Goal: Information Seeking & Learning: Learn about a topic

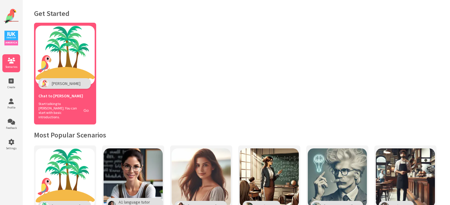
click at [86, 112] on button "Go" at bounding box center [85, 110] width 11 height 9
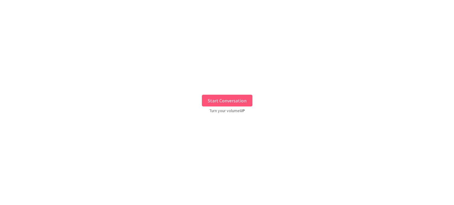
click at [219, 102] on button "Start Conversation" at bounding box center [227, 101] width 51 height 12
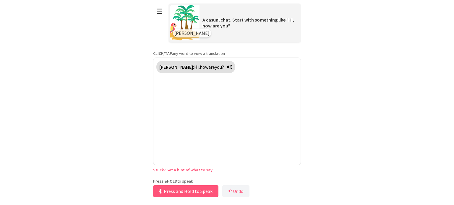
click at [218, 179] on div "Press & HOLD to speak Press and Hold to Speak ↶ Undo Save No voice detected. Ho…" at bounding box center [227, 189] width 148 height 20
click at [205, 195] on button "Release to Stop Speaking" at bounding box center [185, 192] width 64 height 12
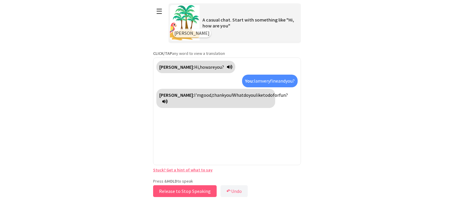
click at [184, 194] on button "Release to Stop Speaking" at bounding box center [185, 192] width 64 height 12
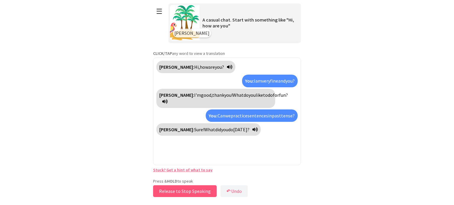
click at [192, 191] on button "Release to Stop Speaking" at bounding box center [185, 192] width 64 height 12
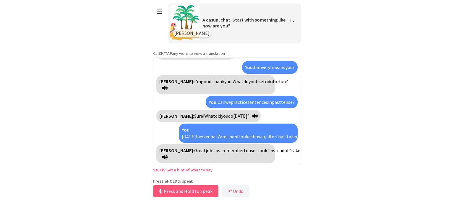
scroll to position [40, 0]
click at [173, 193] on button "Release to Stop Speaking" at bounding box center [185, 192] width 64 height 12
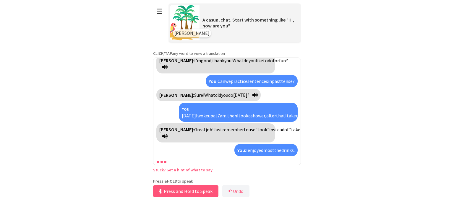
scroll to position [75, 0]
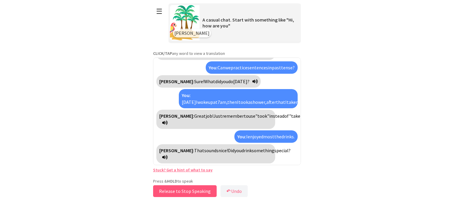
click at [185, 193] on button "Release to Stop Speaking" at bounding box center [185, 192] width 64 height 12
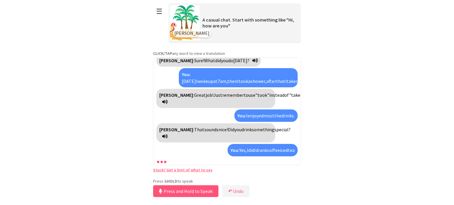
scroll to position [109, 0]
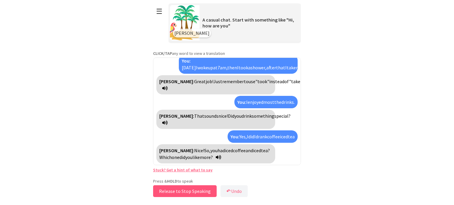
click at [194, 194] on button "Release to Stop Speaking" at bounding box center [185, 192] width 64 height 12
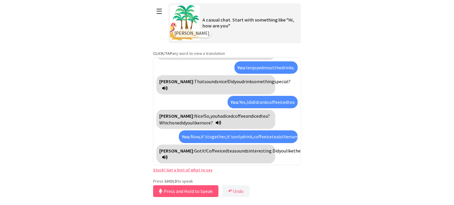
scroll to position [150, 0]
click at [190, 191] on button "Release to Stop Speaking" at bounding box center [185, 192] width 64 height 12
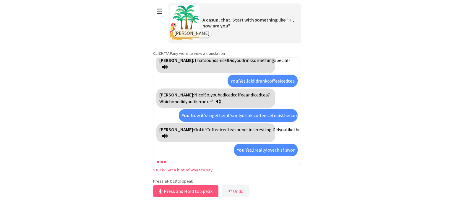
scroll to position [192, 0]
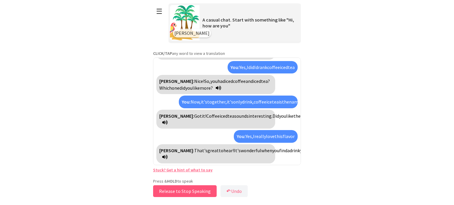
click at [193, 195] on button "Release to Stop Speaking" at bounding box center [185, 192] width 64 height 12
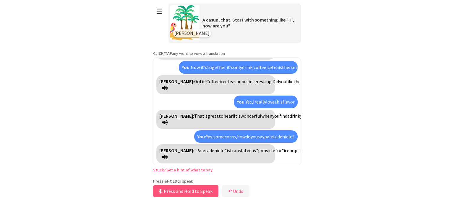
scroll to position [233, 0]
drag, startPoint x: 173, startPoint y: 192, endPoint x: 173, endPoint y: 189, distance: 3.3
click at [173, 189] on button "Release to Stop Speaking" at bounding box center [185, 192] width 64 height 12
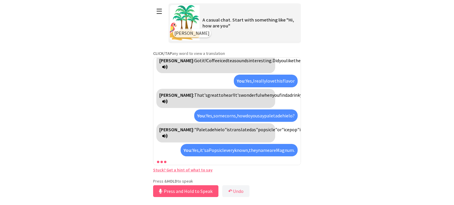
scroll to position [281, 0]
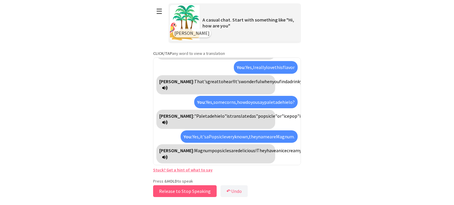
click at [193, 194] on button "Release to Stop Speaking" at bounding box center [185, 192] width 64 height 12
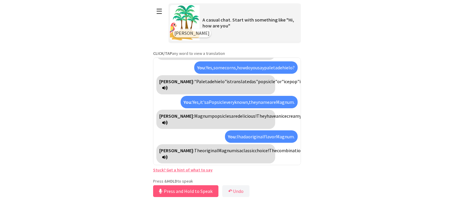
scroll to position [322, 0]
click at [168, 191] on button "Release to Stop Speaking" at bounding box center [185, 192] width 64 height 12
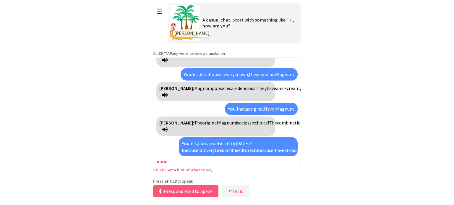
scroll to position [370, 0]
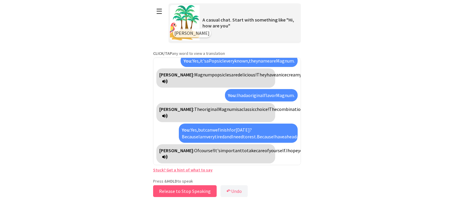
click at [202, 194] on button "Release to Stop Speaking" at bounding box center [185, 192] width 64 height 12
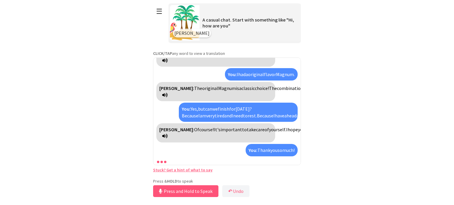
scroll to position [404, 0]
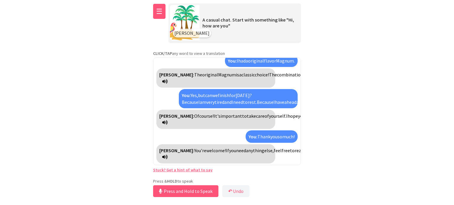
click at [159, 14] on button "☰" at bounding box center [159, 11] width 12 height 15
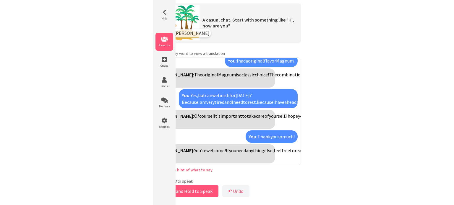
click at [166, 40] on icon at bounding box center [165, 39] width 18 height 6
